Goal: Browse casually

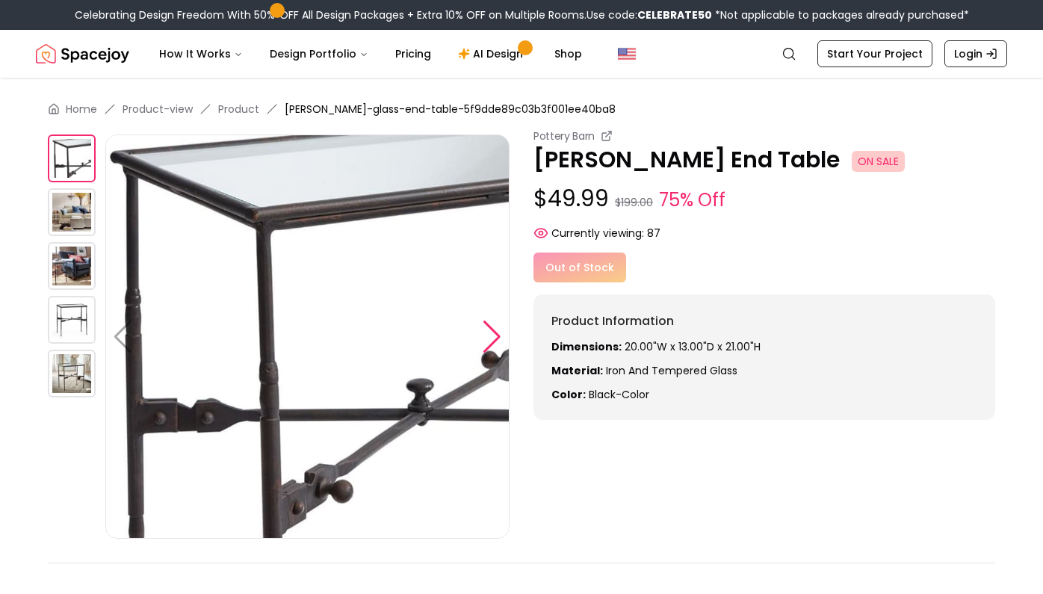
click at [492, 337] on div at bounding box center [492, 336] width 20 height 33
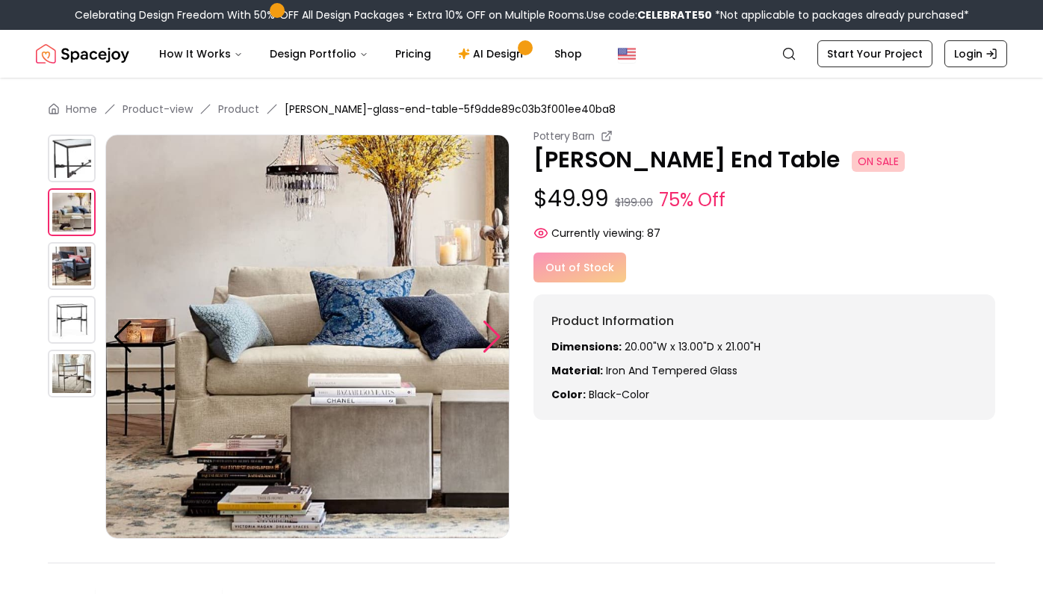
click at [492, 337] on div at bounding box center [492, 336] width 20 height 33
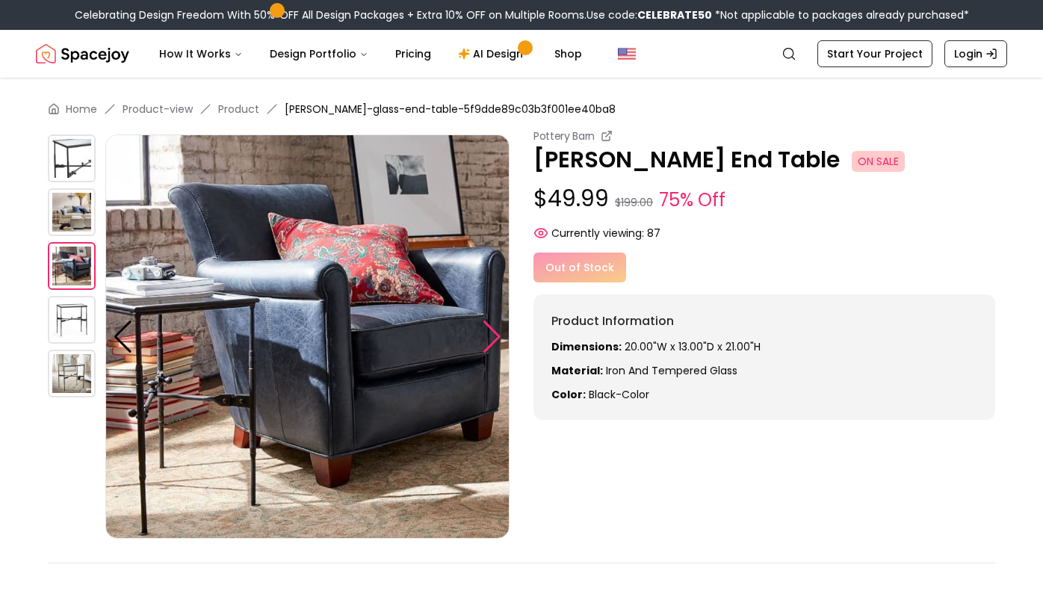
click at [489, 337] on div at bounding box center [492, 336] width 20 height 33
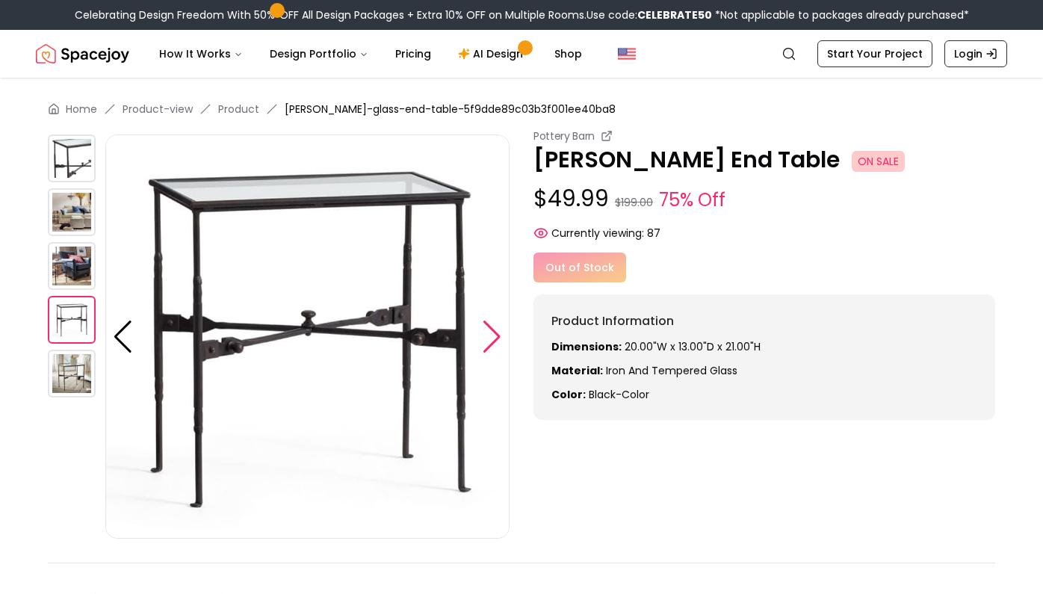
click at [489, 337] on div at bounding box center [492, 336] width 20 height 33
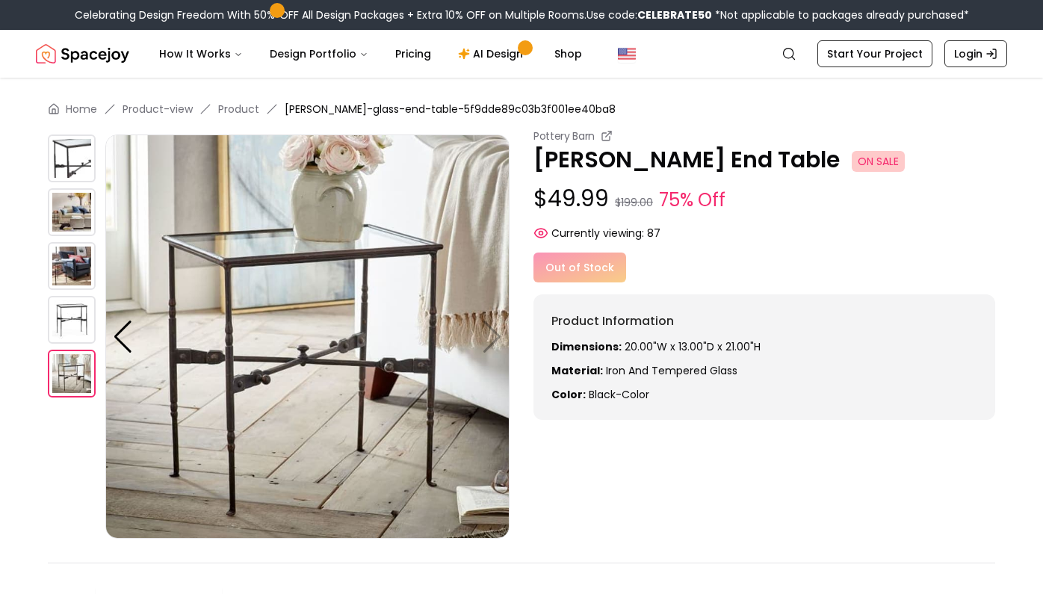
click at [490, 337] on img at bounding box center [307, 336] width 404 height 404
click at [81, 312] on img at bounding box center [72, 320] width 48 height 48
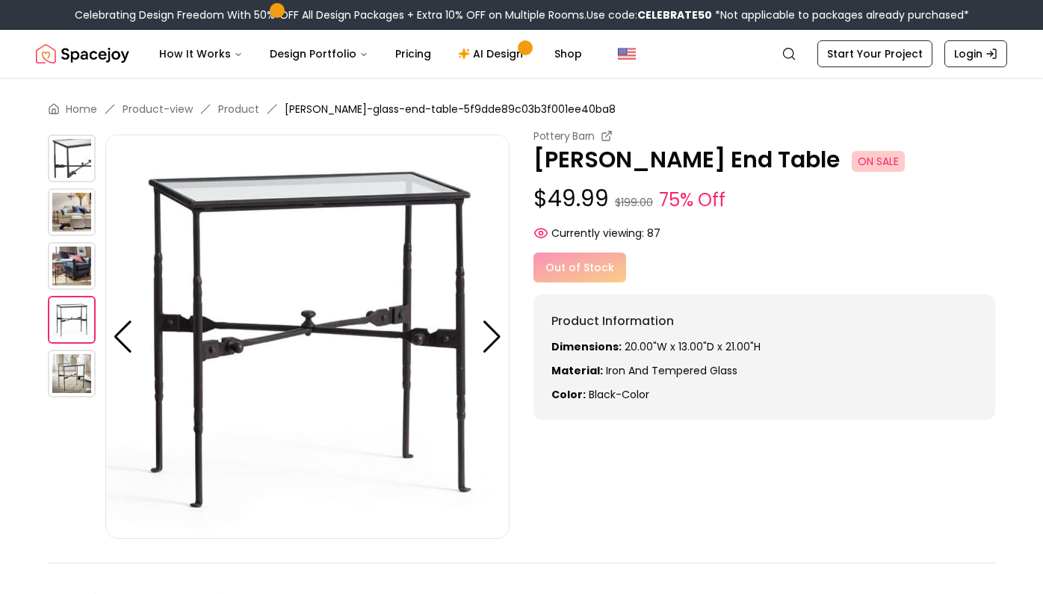
click at [78, 267] on img at bounding box center [72, 266] width 48 height 48
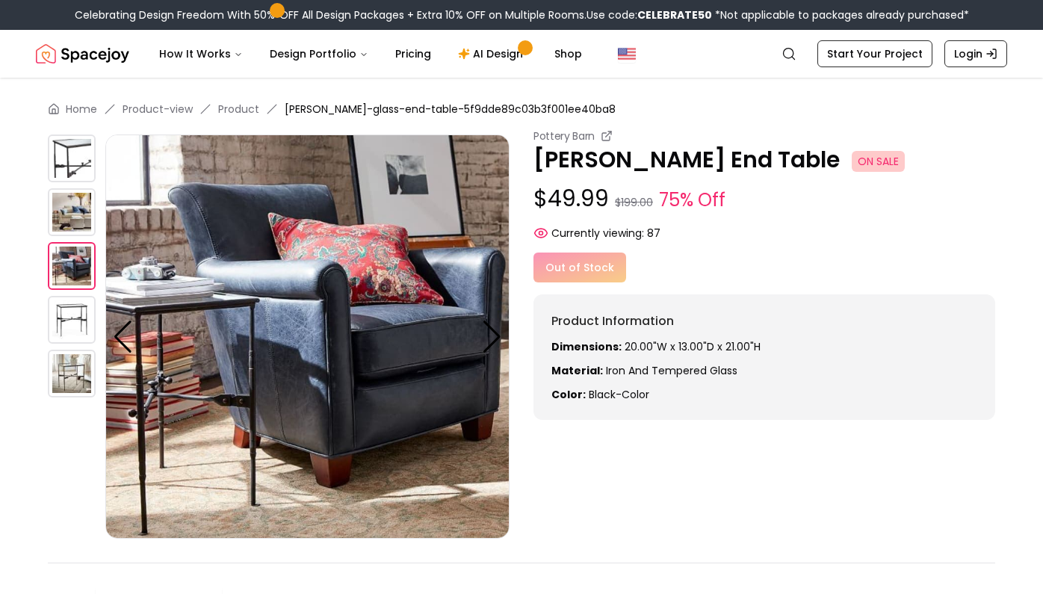
click at [66, 217] on img at bounding box center [72, 212] width 48 height 48
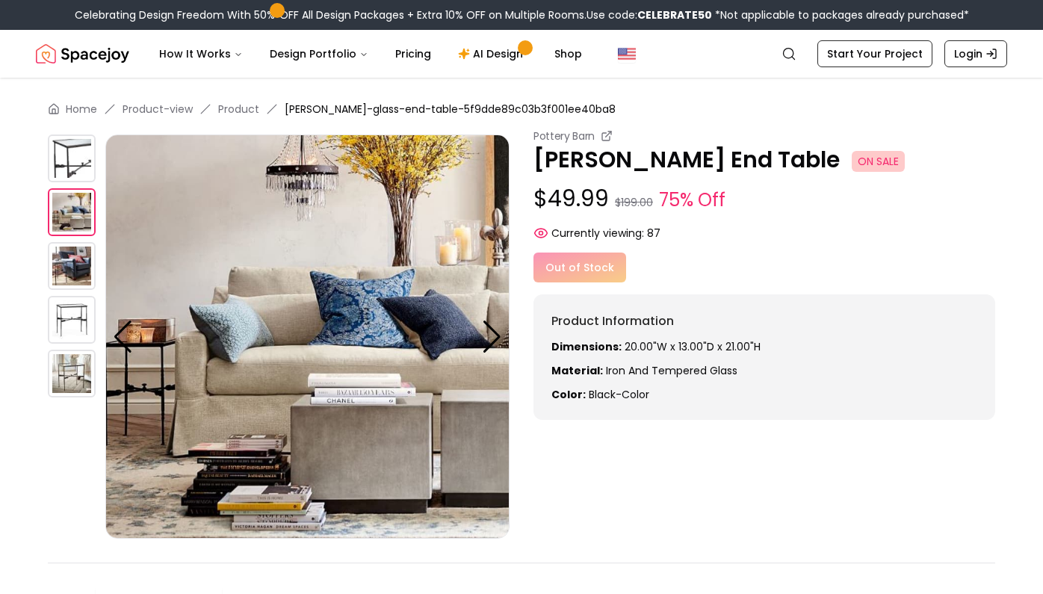
click at [73, 154] on img at bounding box center [72, 158] width 48 height 48
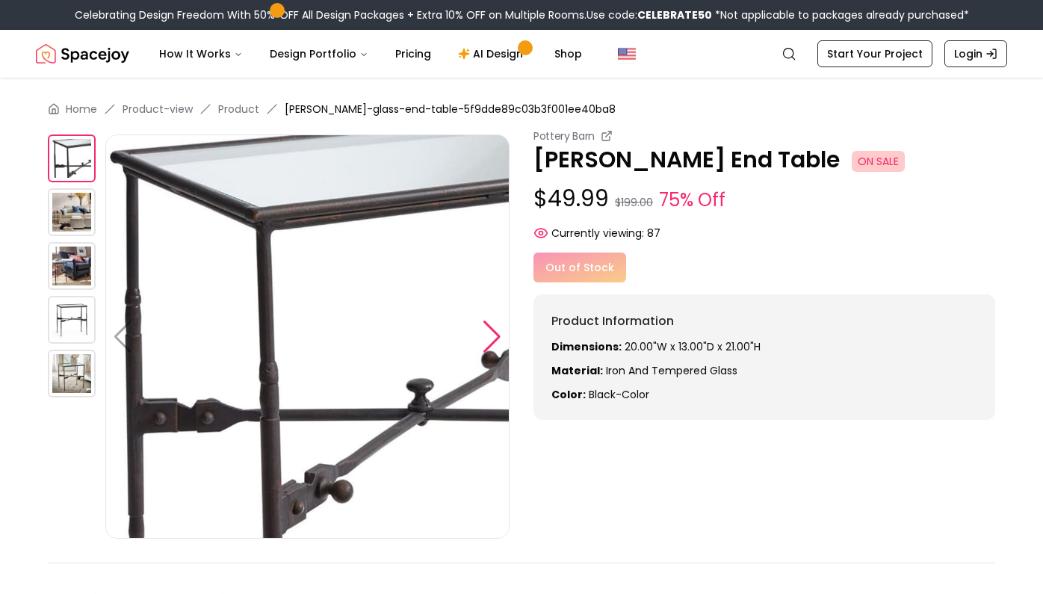
click at [495, 341] on div at bounding box center [492, 336] width 20 height 33
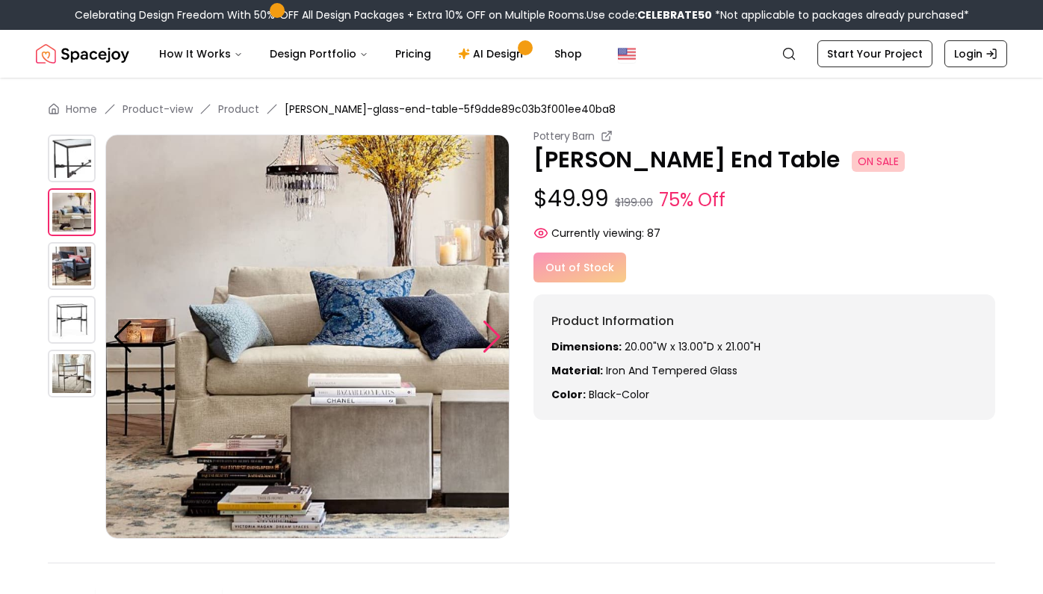
click at [495, 341] on div at bounding box center [492, 336] width 20 height 33
